Goal: Task Accomplishment & Management: Use online tool/utility

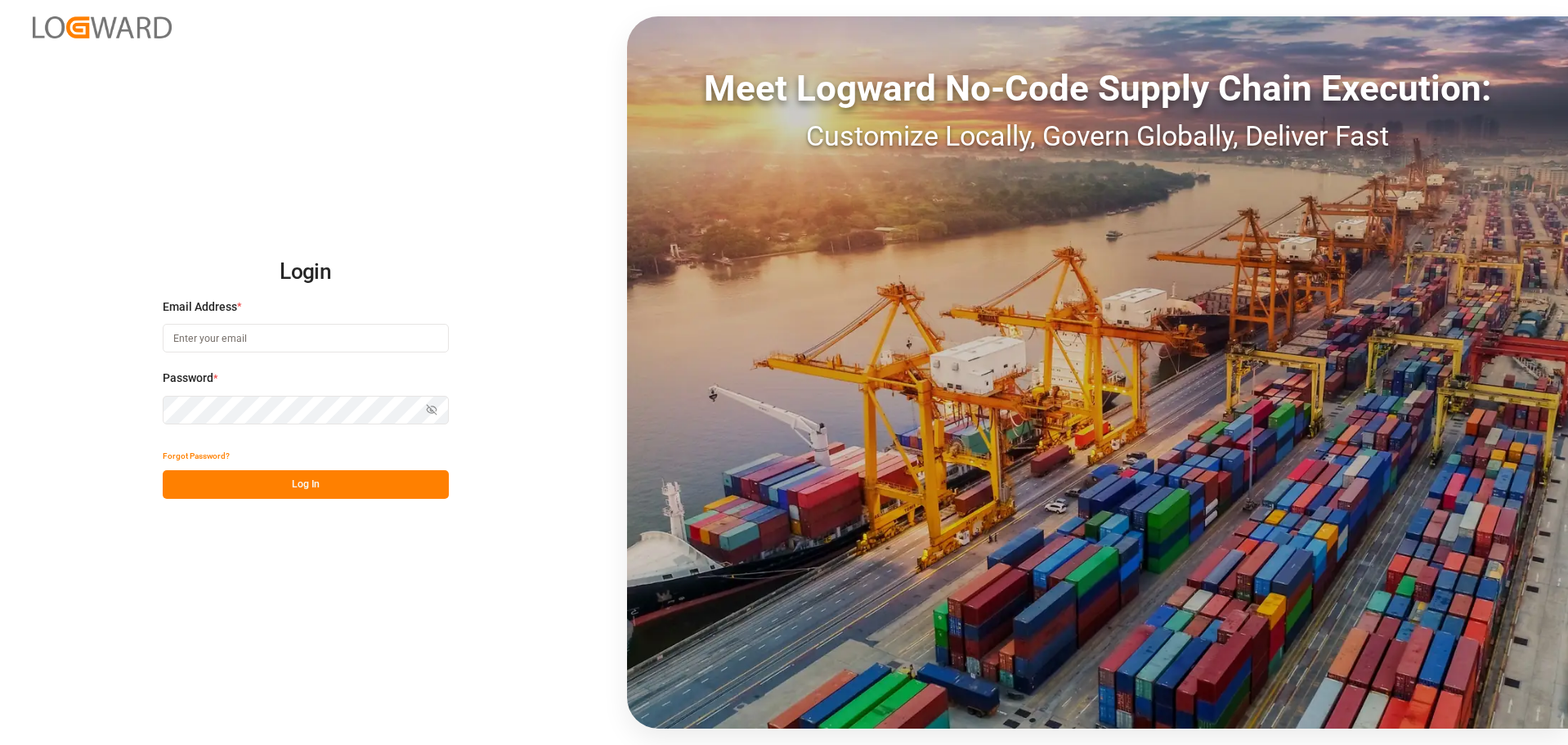
type input "[EMAIL_ADDRESS][DOMAIN_NAME]"
click at [318, 489] on button "Log In" at bounding box center [306, 485] width 286 height 29
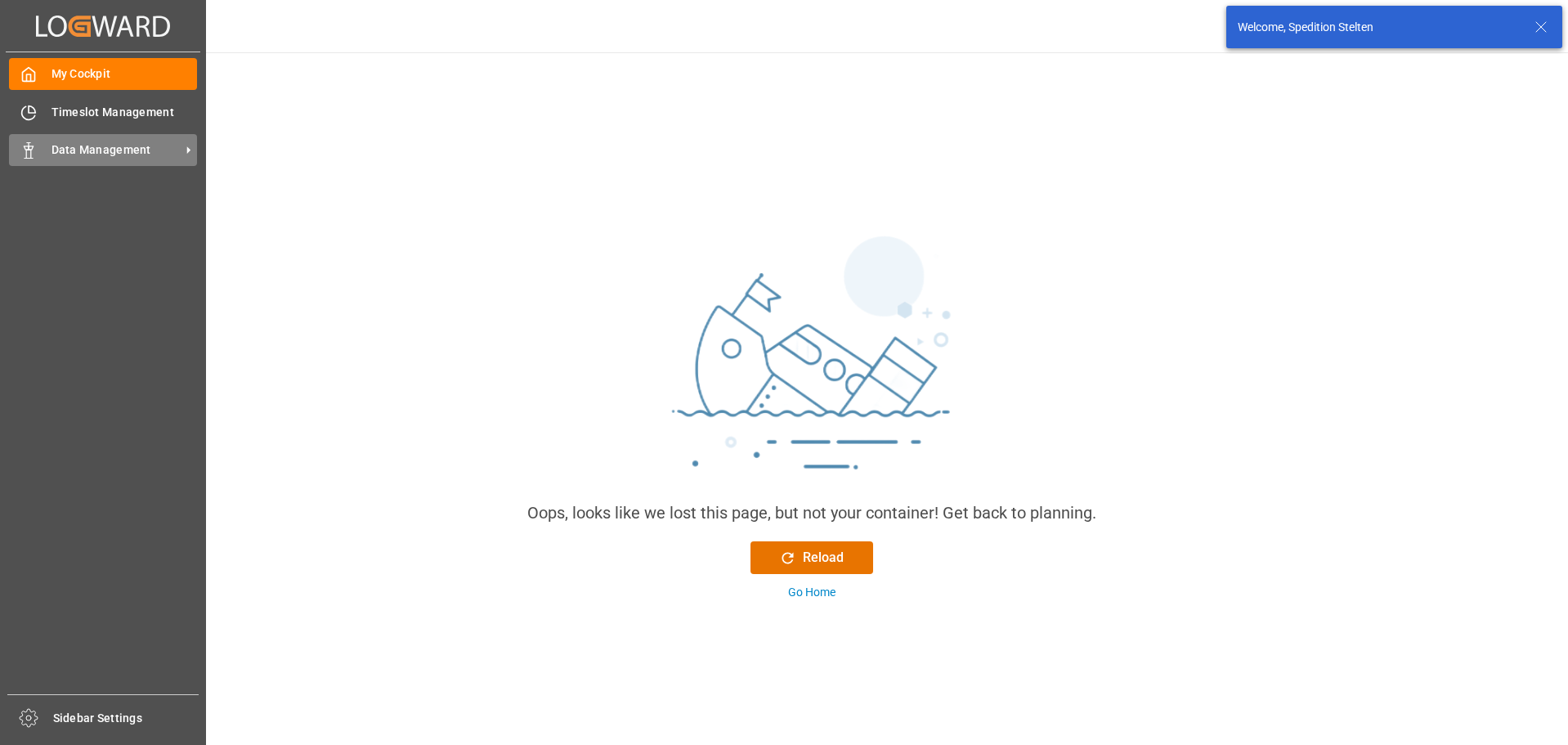
click at [62, 149] on span "Data Management" at bounding box center [116, 150] width 129 height 17
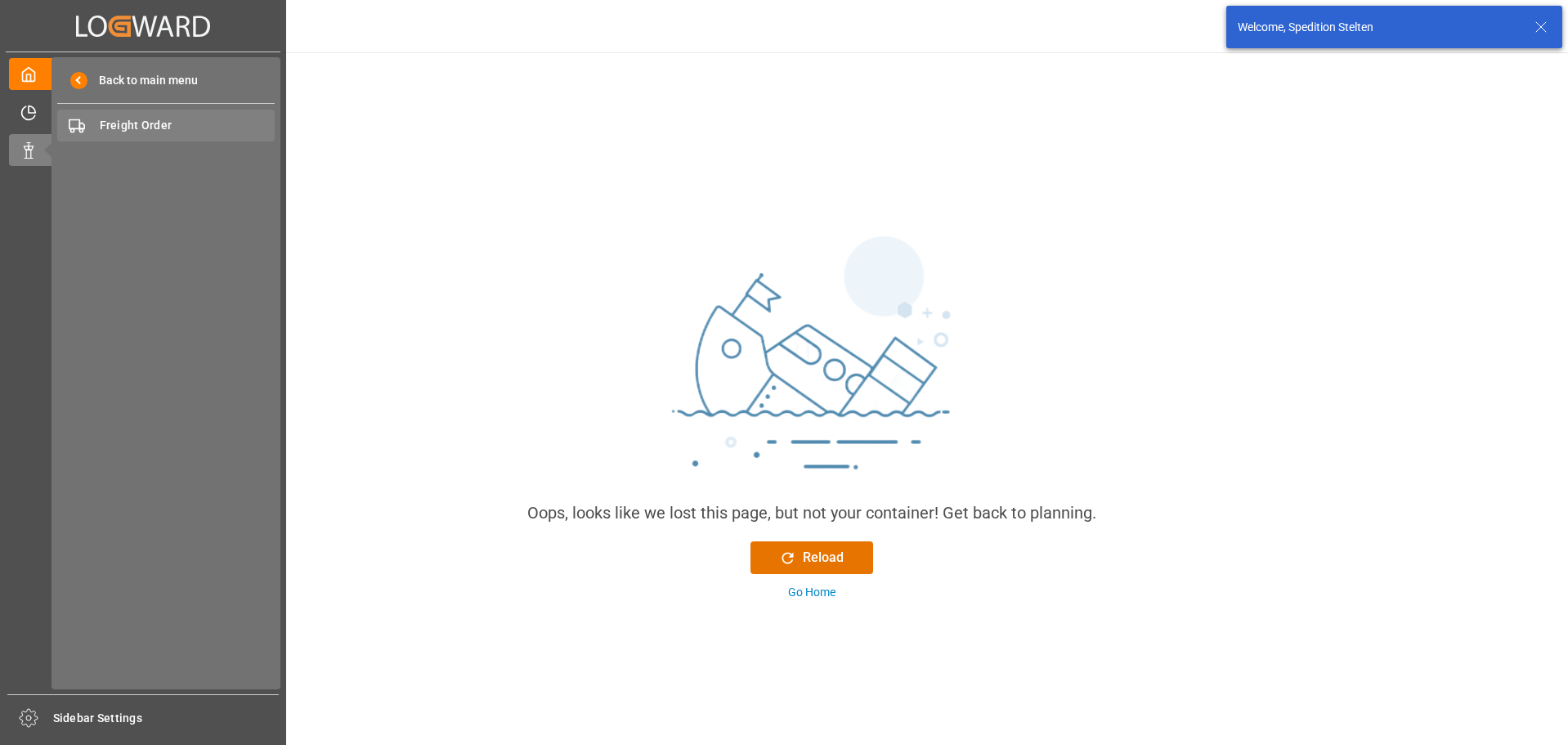
click at [112, 128] on span "Freight Order" at bounding box center [188, 125] width 176 height 17
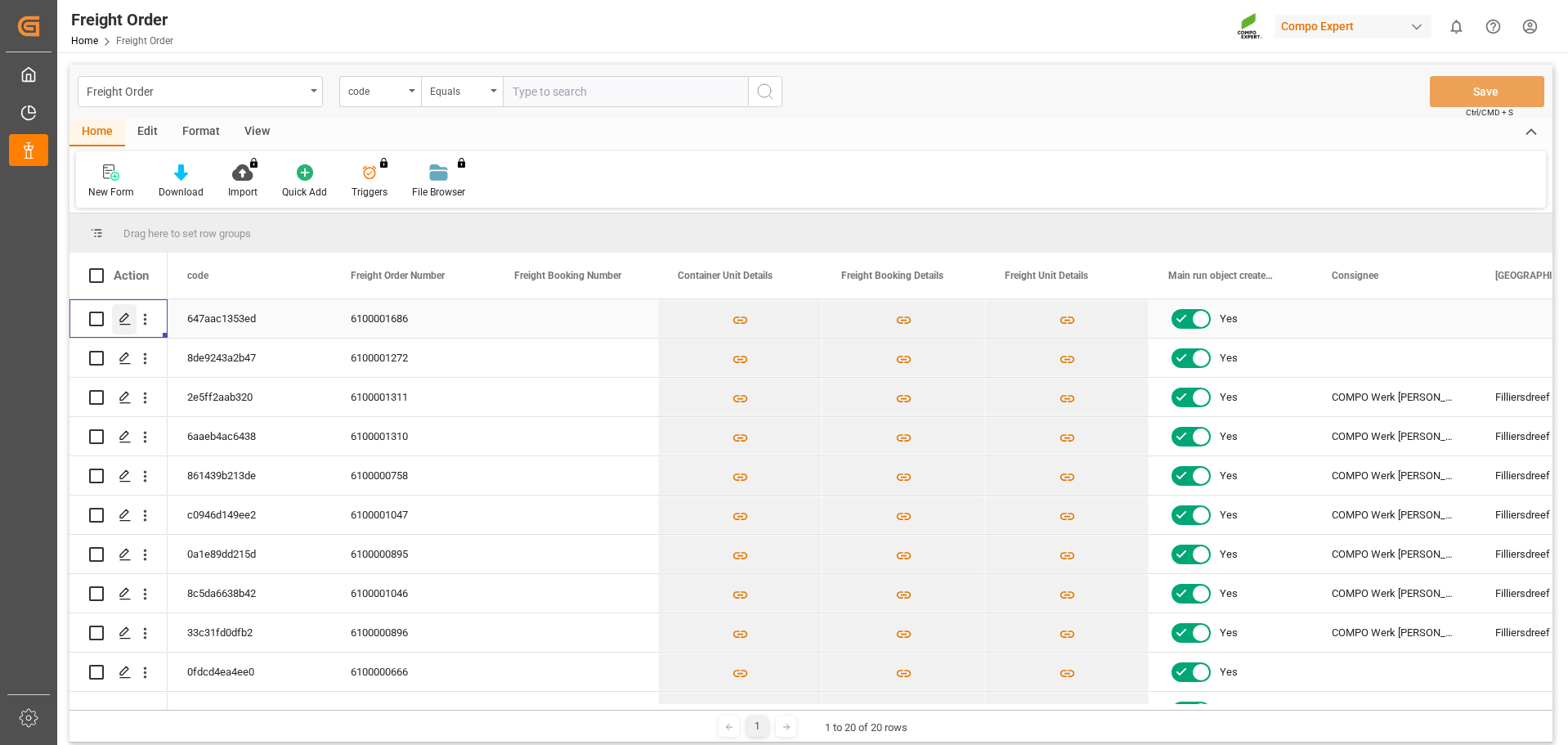
click at [120, 313] on icon "Press SPACE to select this row." at bounding box center [125, 319] width 13 height 13
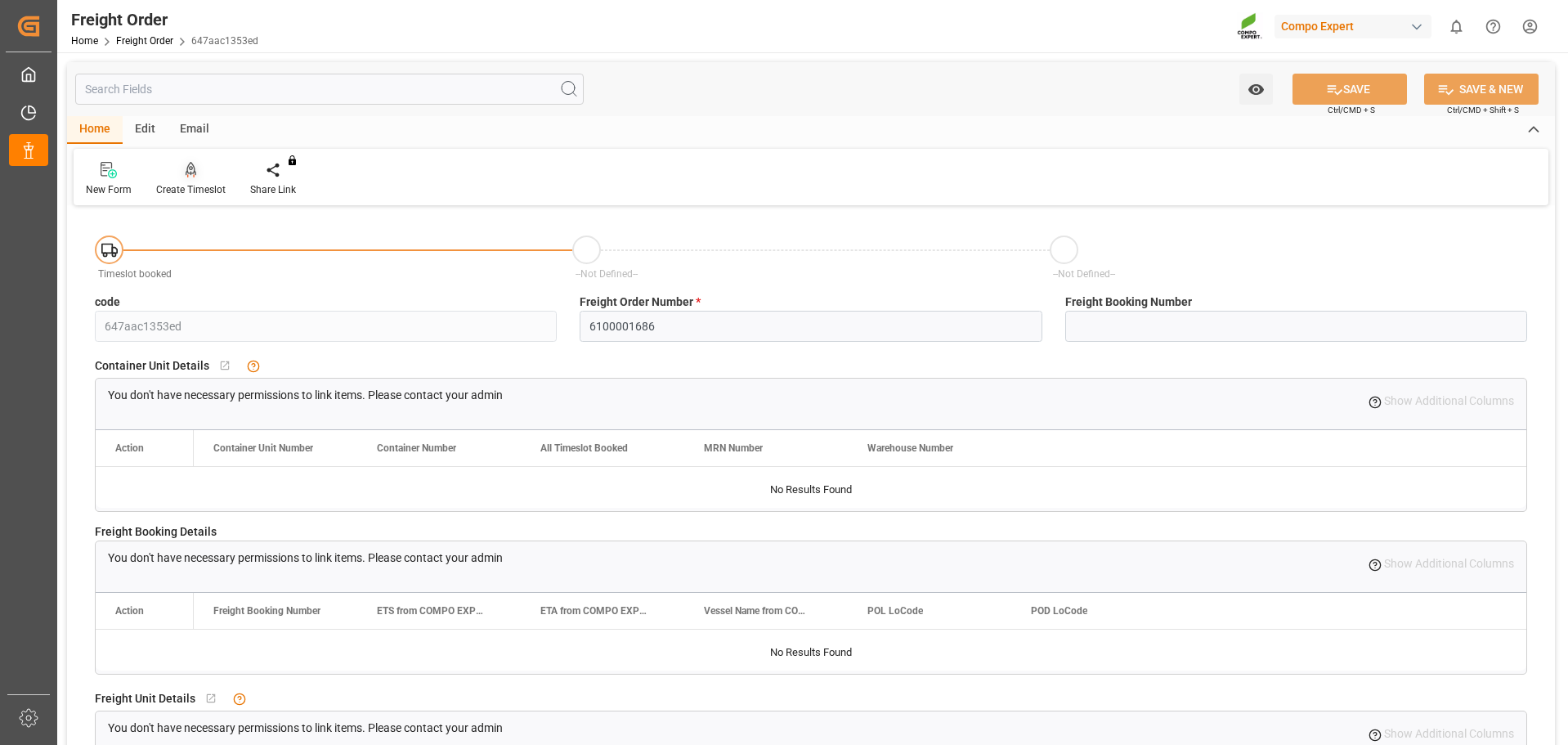
click at [200, 182] on div "Create Timeslot" at bounding box center [191, 189] width 69 height 15
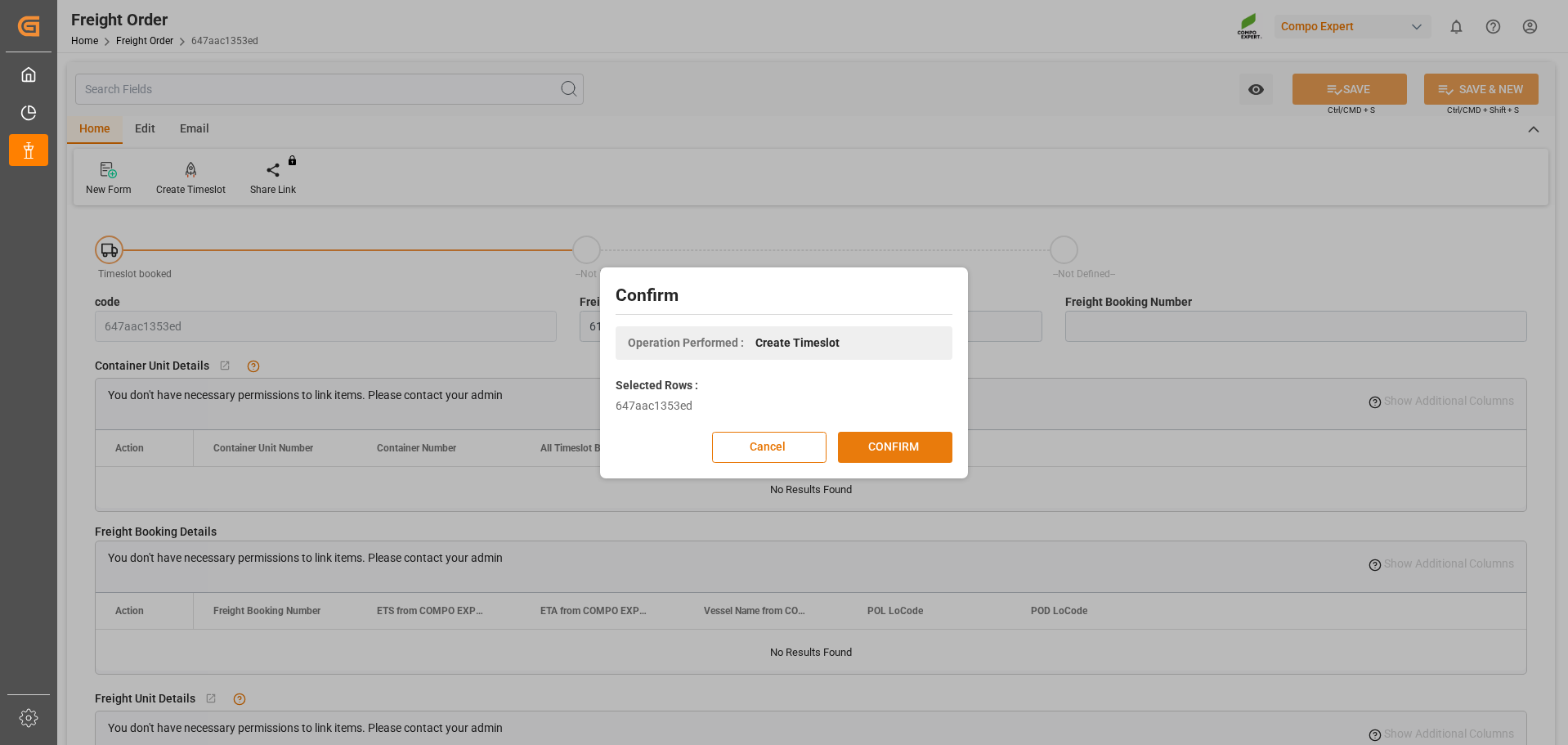
click at [923, 443] on button "CONFIRM" at bounding box center [895, 447] width 114 height 31
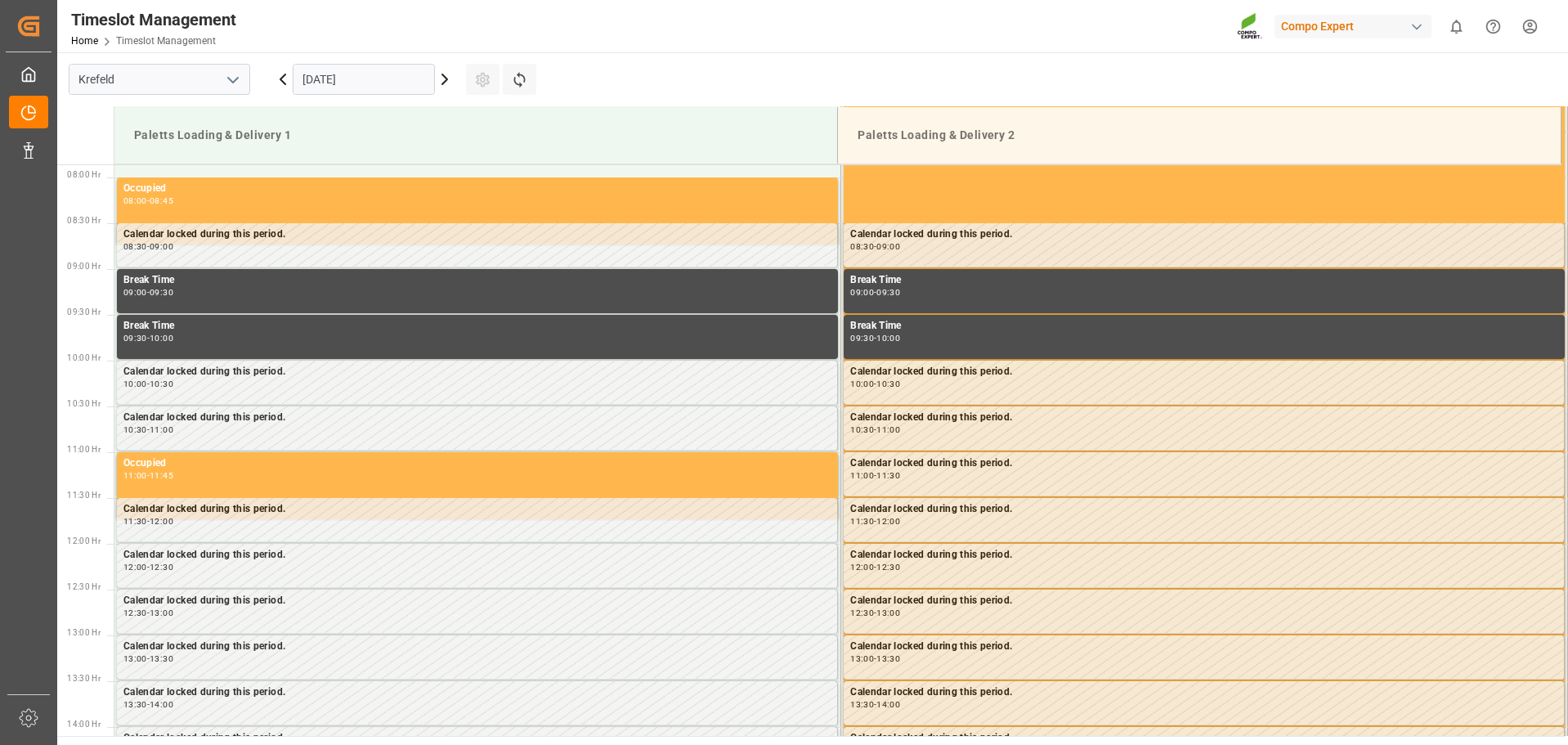
scroll to position [722, 0]
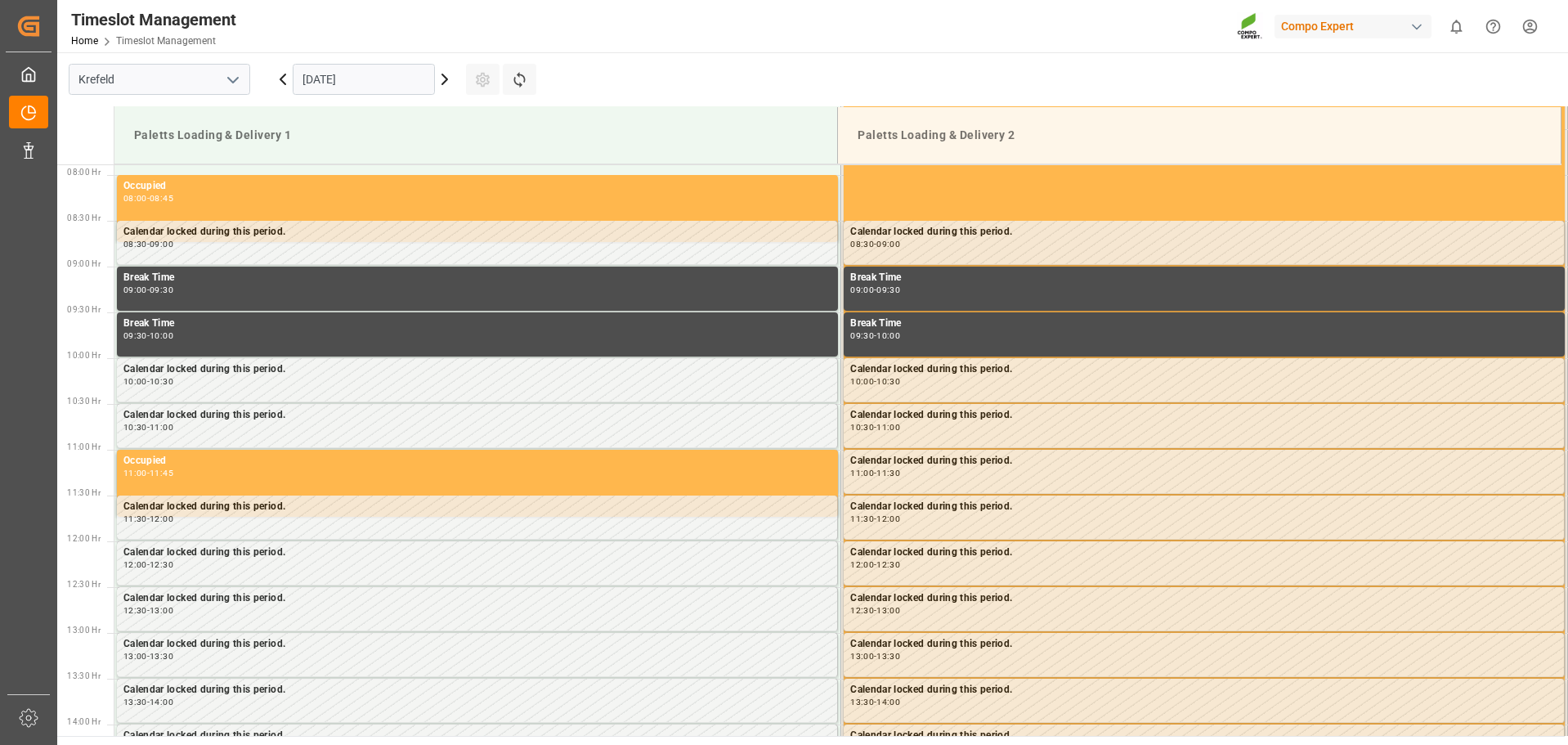
click at [447, 82] on icon at bounding box center [445, 79] width 20 height 20
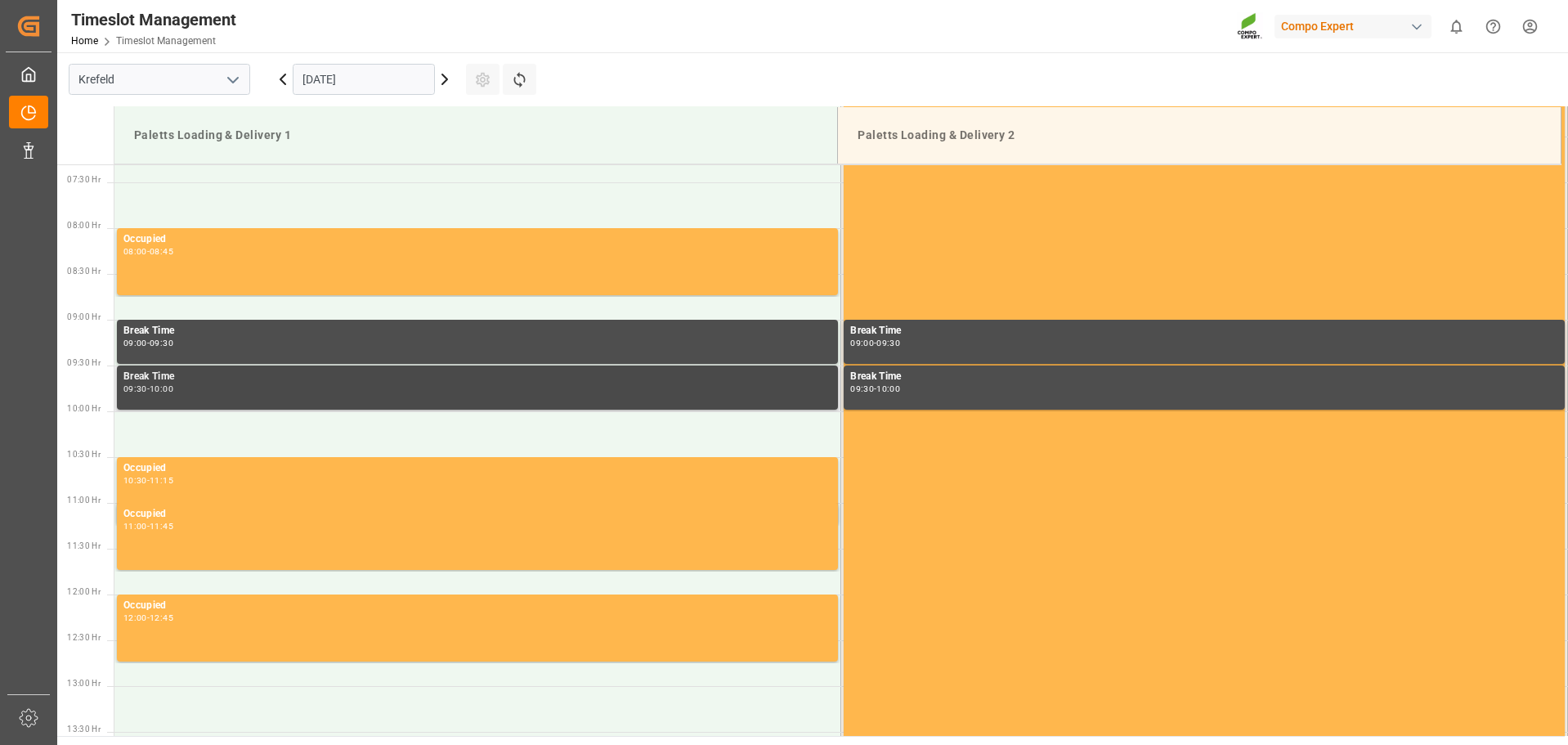
scroll to position [804, 0]
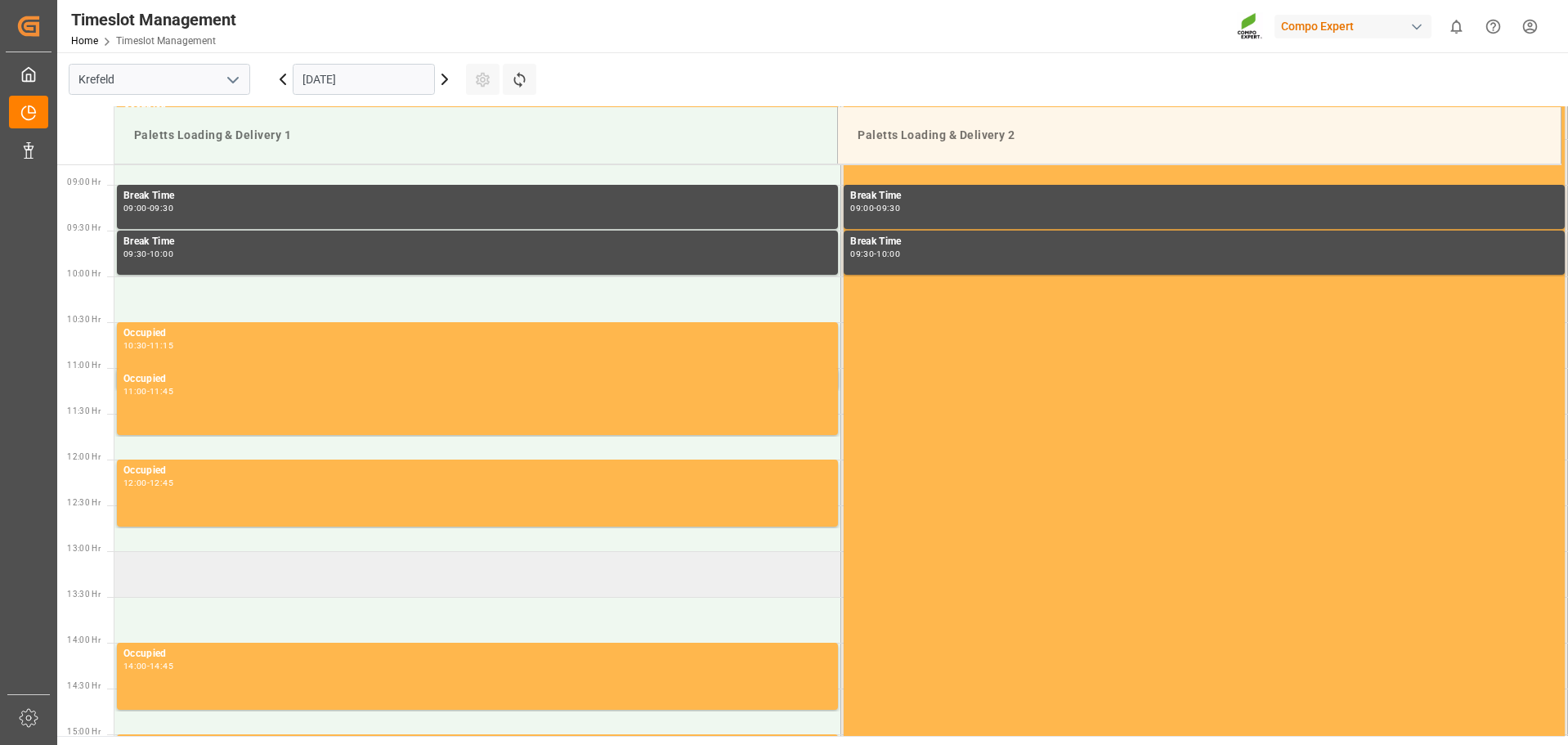
click at [203, 566] on td at bounding box center [477, 573] width 727 height 45
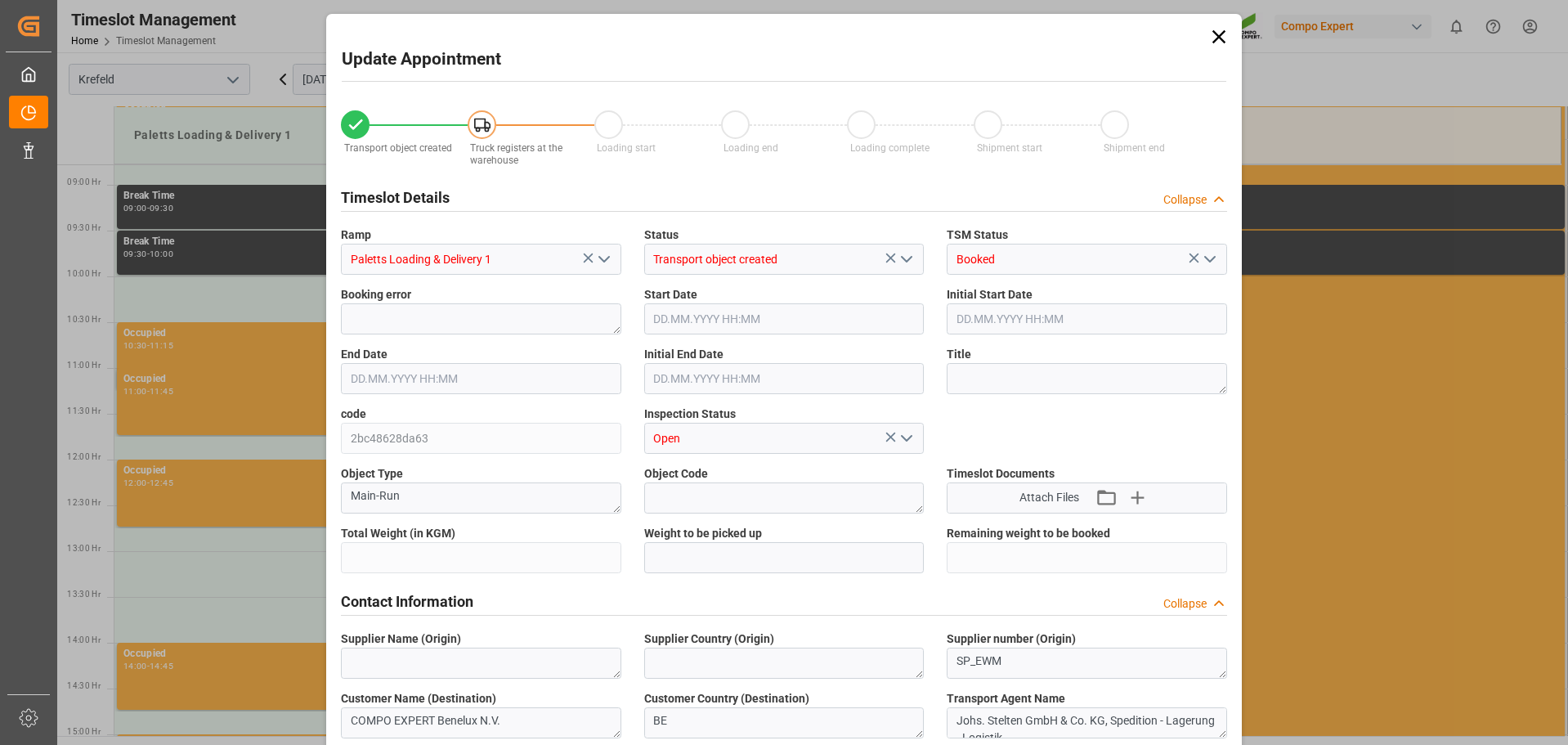
type input "24405.3"
type input "0"
type input "05.09.2025 13:00"
type input "05.09.2025 13:30"
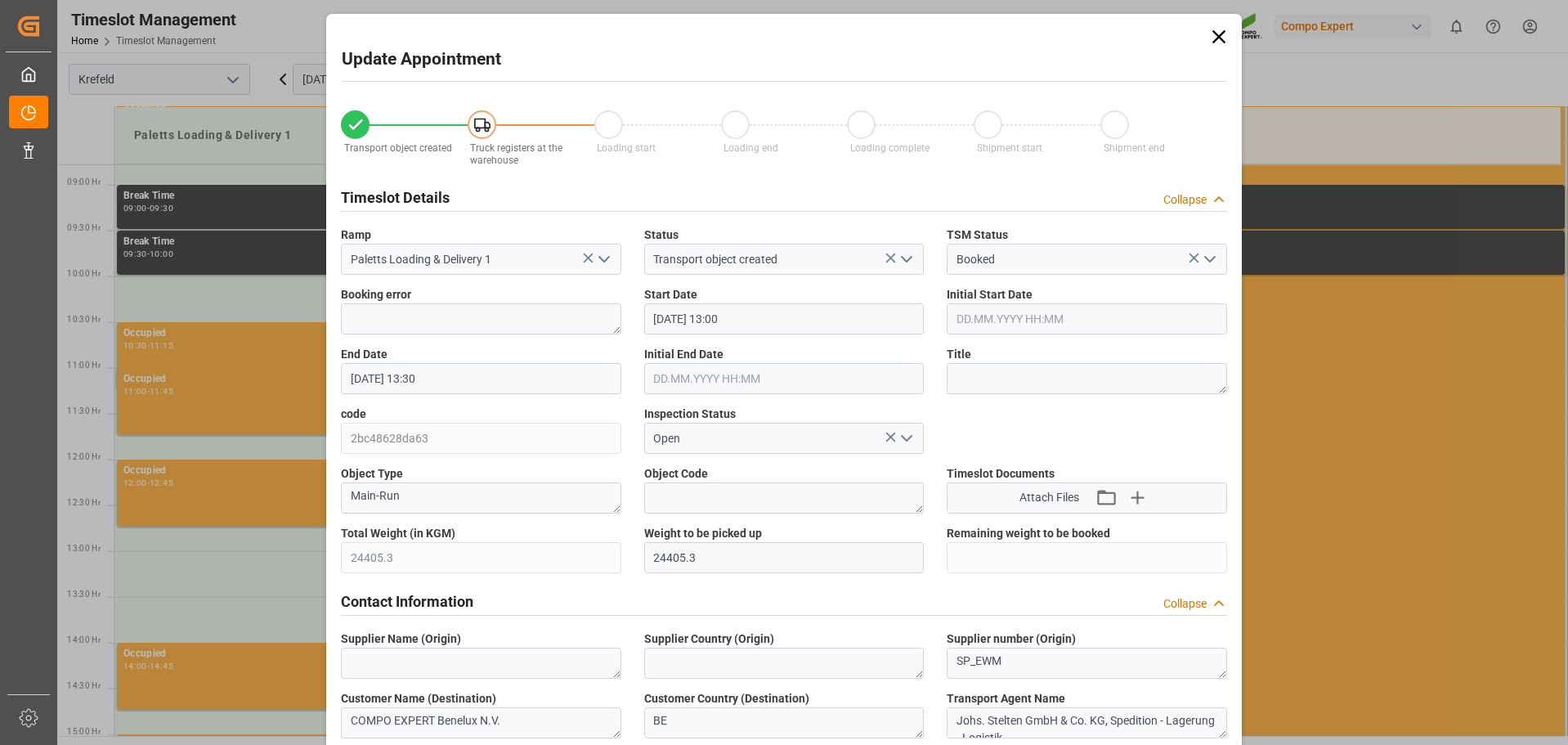
type input "03.09.2025 12:18"
type input "04.09.2025 07:06"
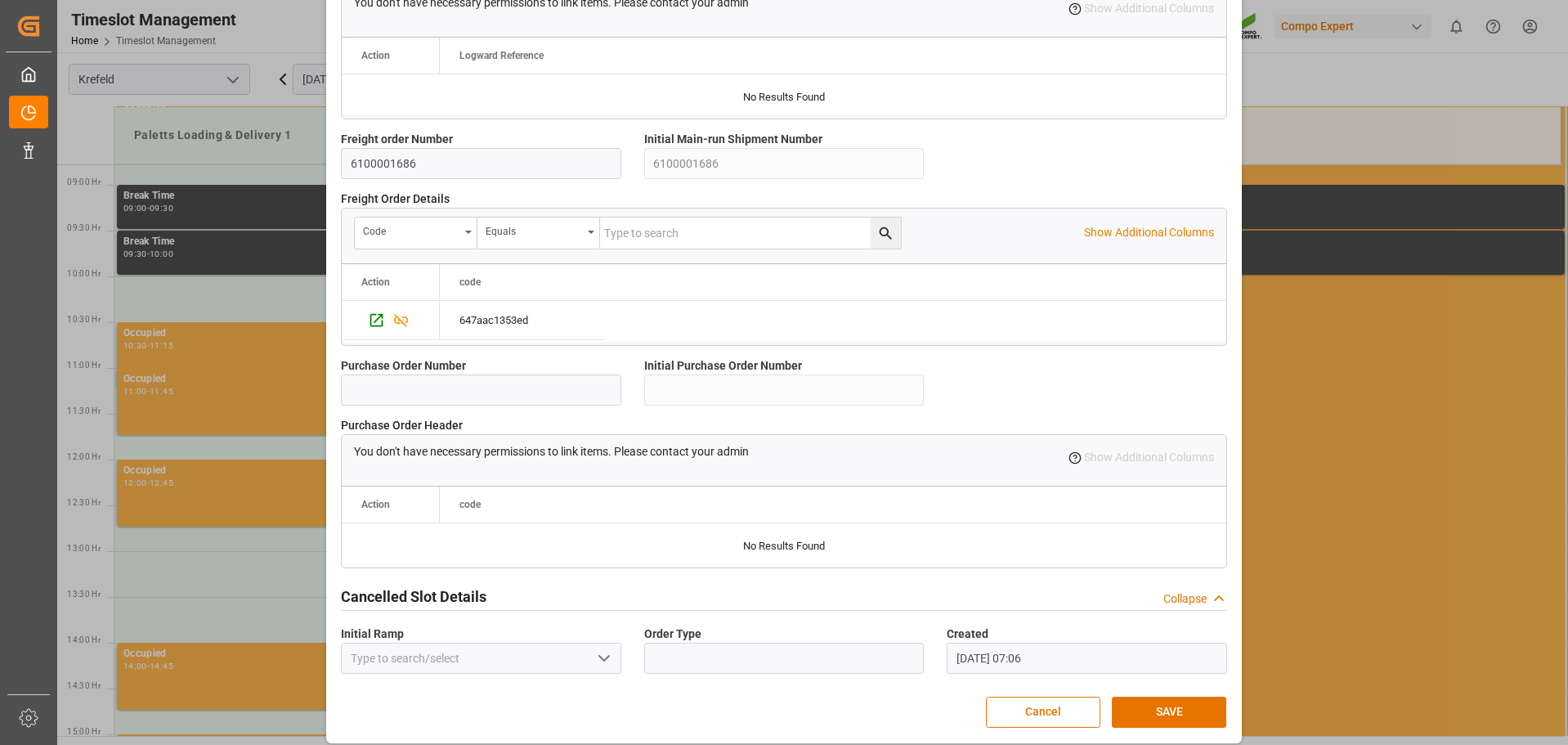
scroll to position [1407, 0]
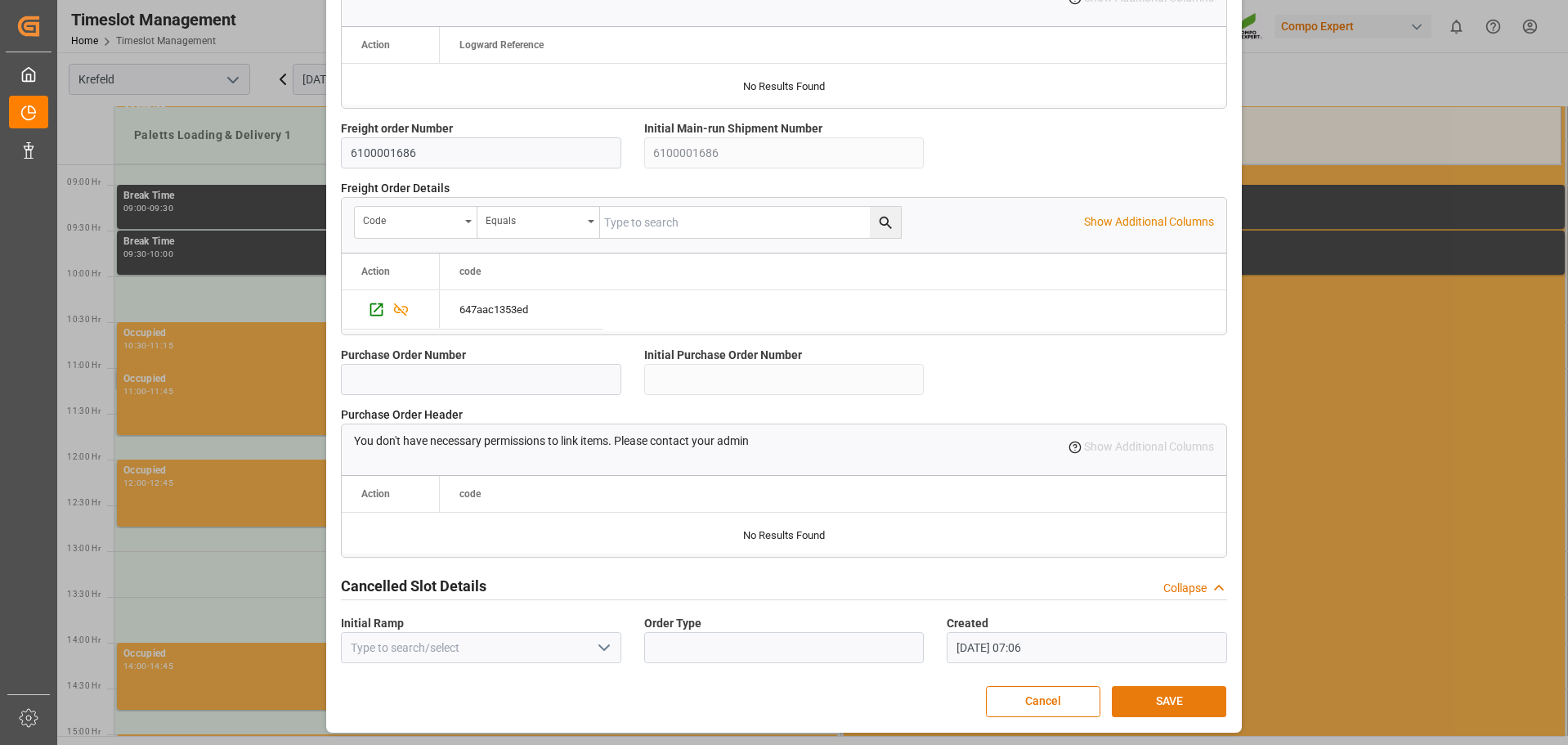
click at [1169, 699] on button "SAVE" at bounding box center [1169, 702] width 114 height 31
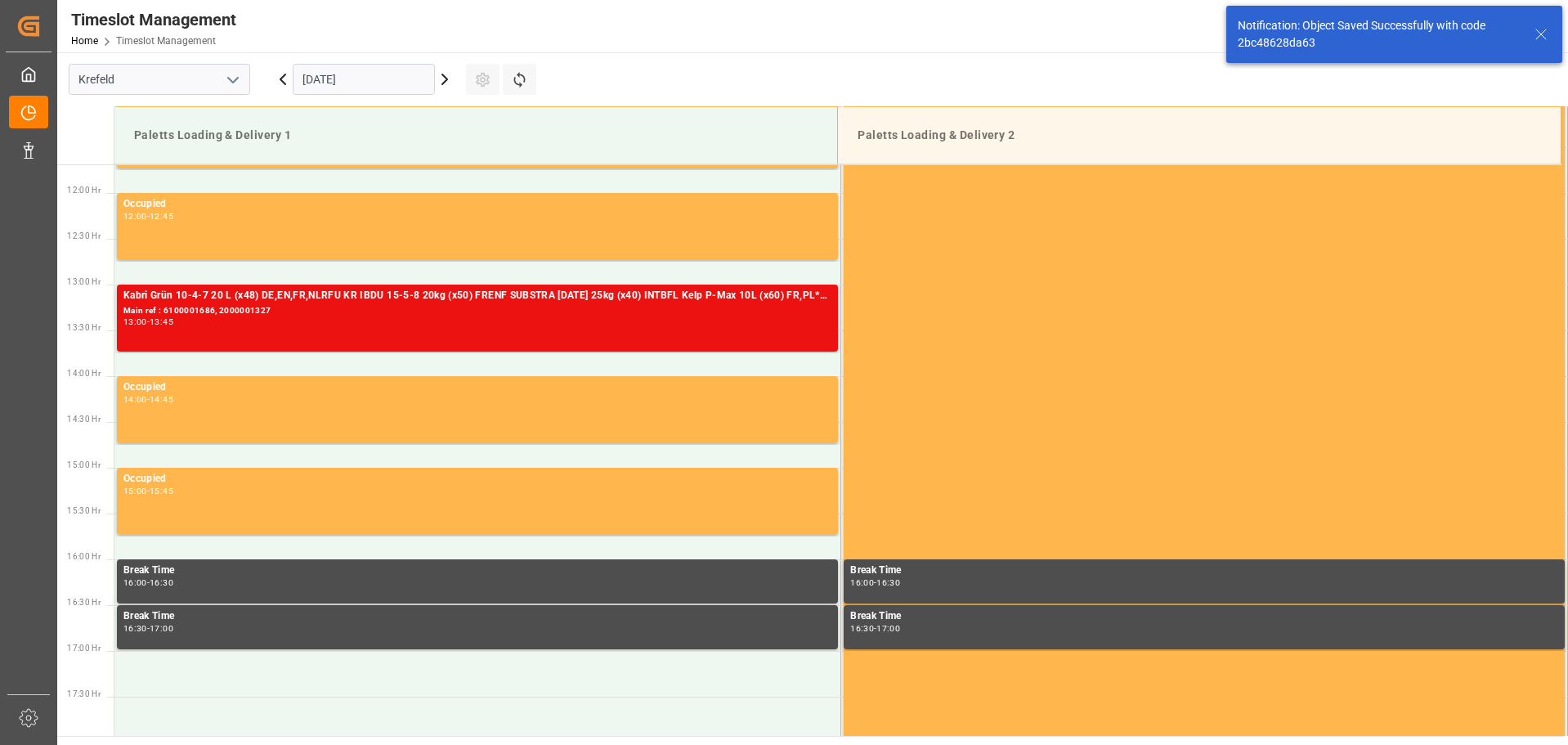
scroll to position [1088, 0]
